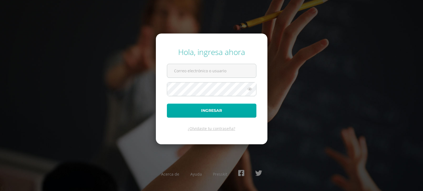
type input "[PERSON_NAME][EMAIL_ADDRESS][DOMAIN_NAME]"
click at [209, 108] on button "Ingresar" at bounding box center [212, 111] width 90 height 14
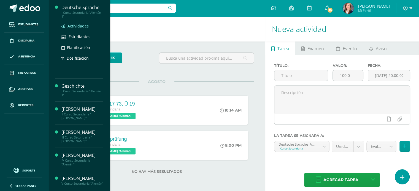
click at [77, 24] on span "Actividades" at bounding box center [77, 25] width 21 height 5
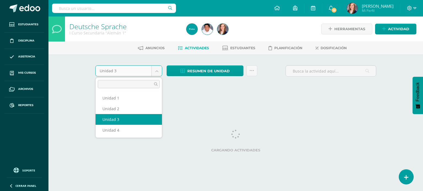
click at [156, 75] on body "Estudiantes Disciplina Asistencia Mis cursos Archivos Reportes Soporte Centro d…" at bounding box center [211, 51] width 423 height 103
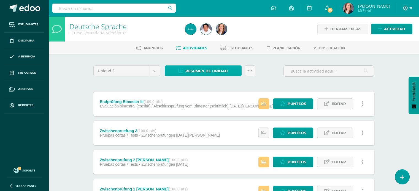
click at [207, 69] on span "Resumen de unidad" at bounding box center [206, 71] width 42 height 10
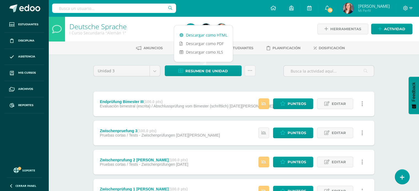
click at [209, 36] on link "Descargar como HTML" at bounding box center [203, 35] width 59 height 9
